Goal: Transaction & Acquisition: Subscribe to service/newsletter

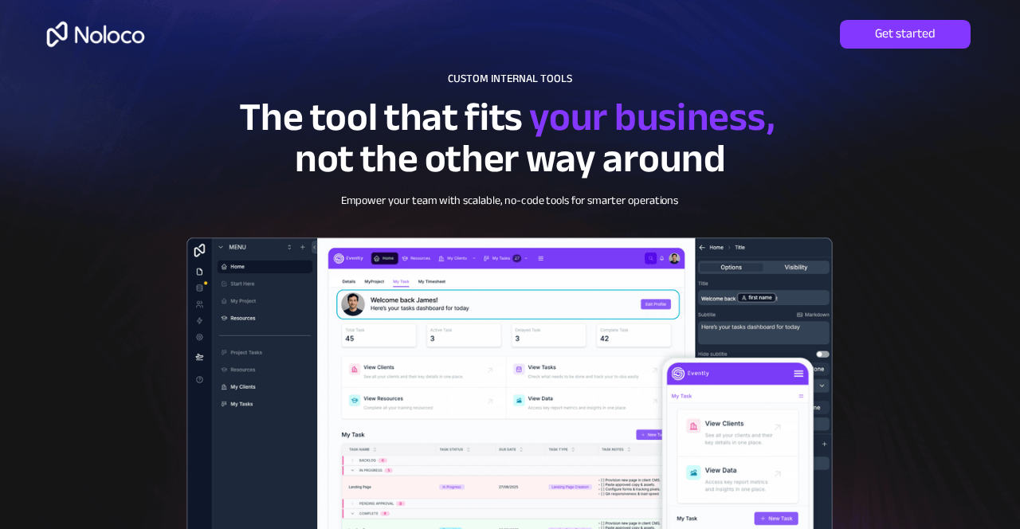
click at [939, 32] on span "Get started" at bounding box center [905, 34] width 131 height 16
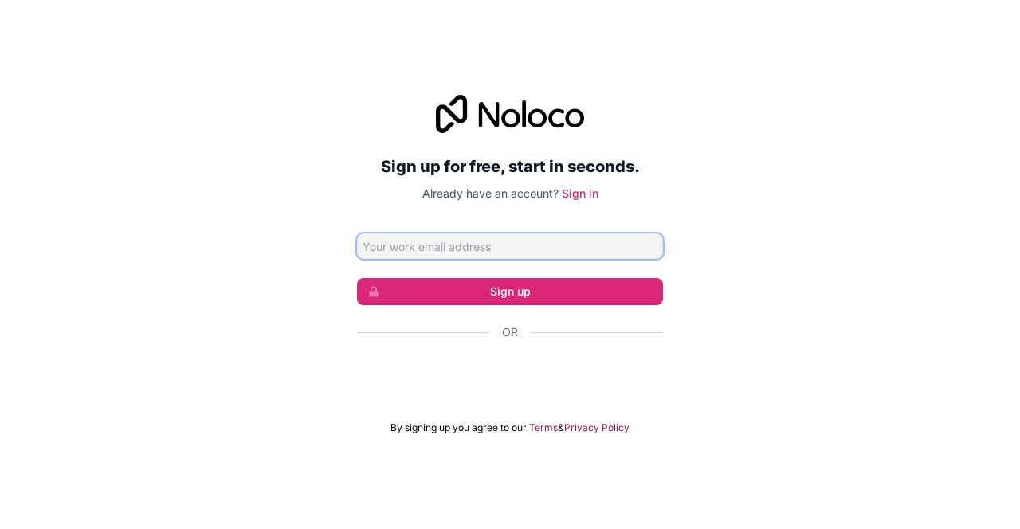
click at [640, 259] on input "Email address" at bounding box center [510, 245] width 306 height 25
type input "gian127547"
click at [357, 278] on button "Sign up" at bounding box center [510, 291] width 306 height 27
click at [633, 305] on button "Sign up" at bounding box center [510, 291] width 306 height 27
